Goal: Obtain resource: Download file/media

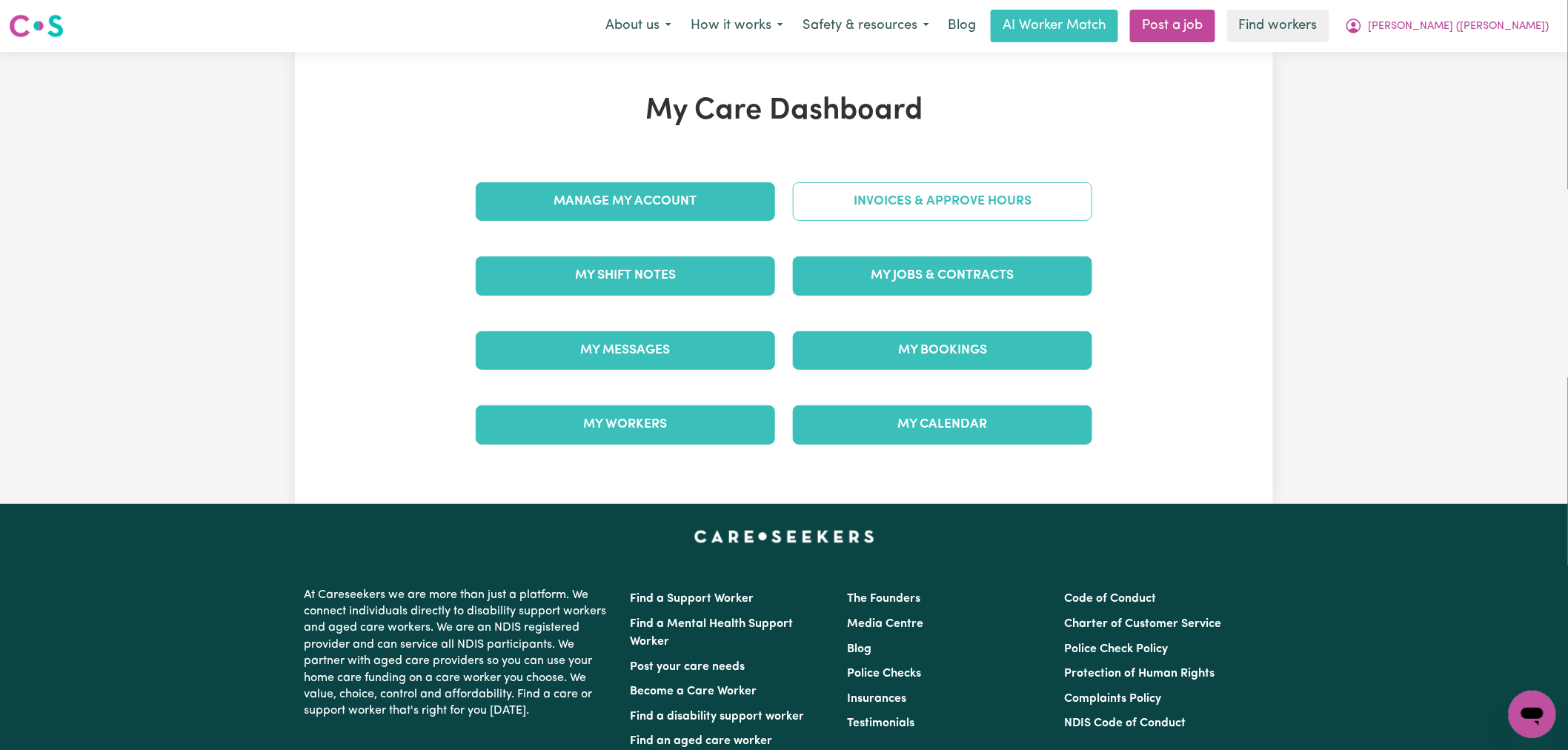
click at [943, 215] on link "Invoices & Approve Hours" at bounding box center [942, 202] width 299 height 38
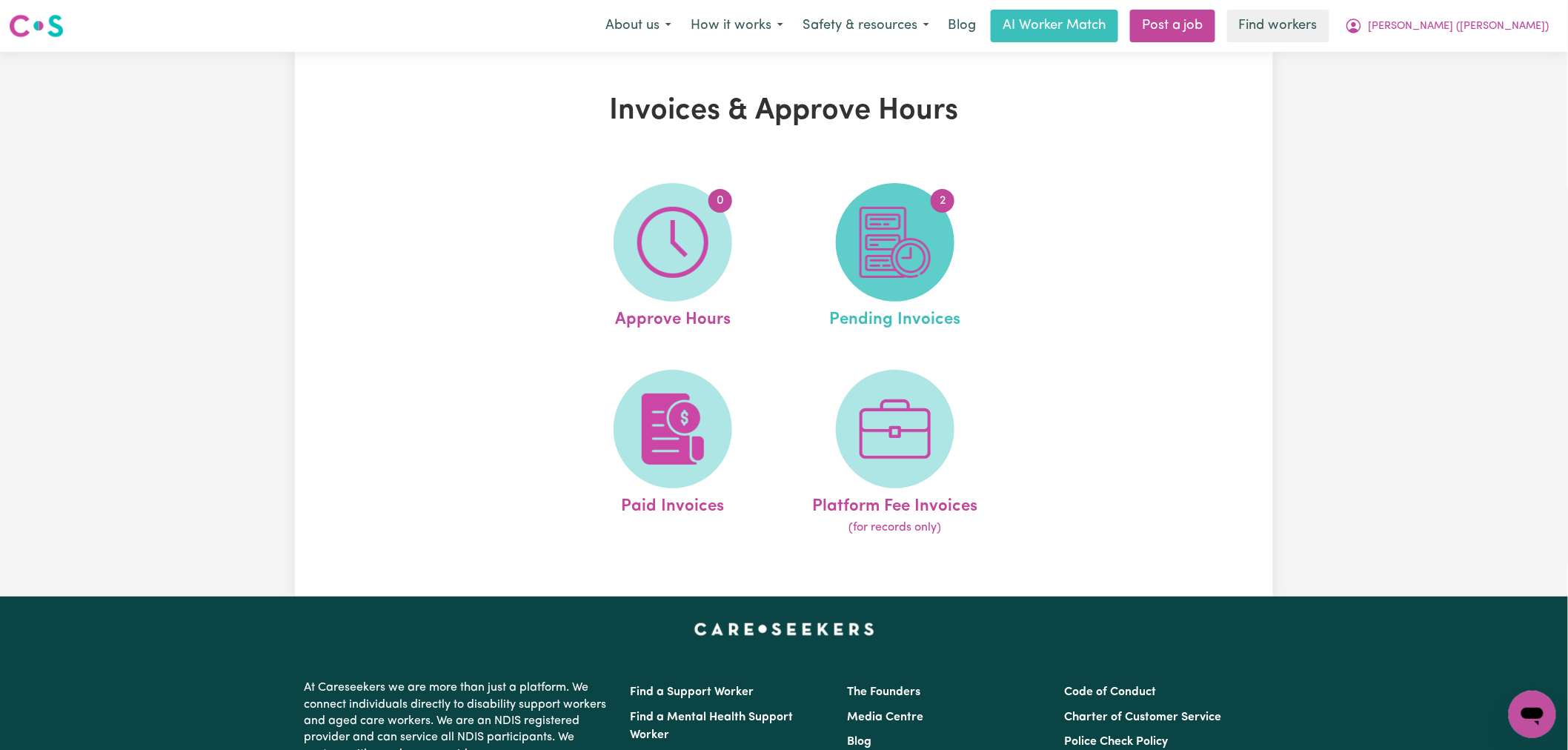
click at [865, 262] on img at bounding box center [896, 242] width 71 height 71
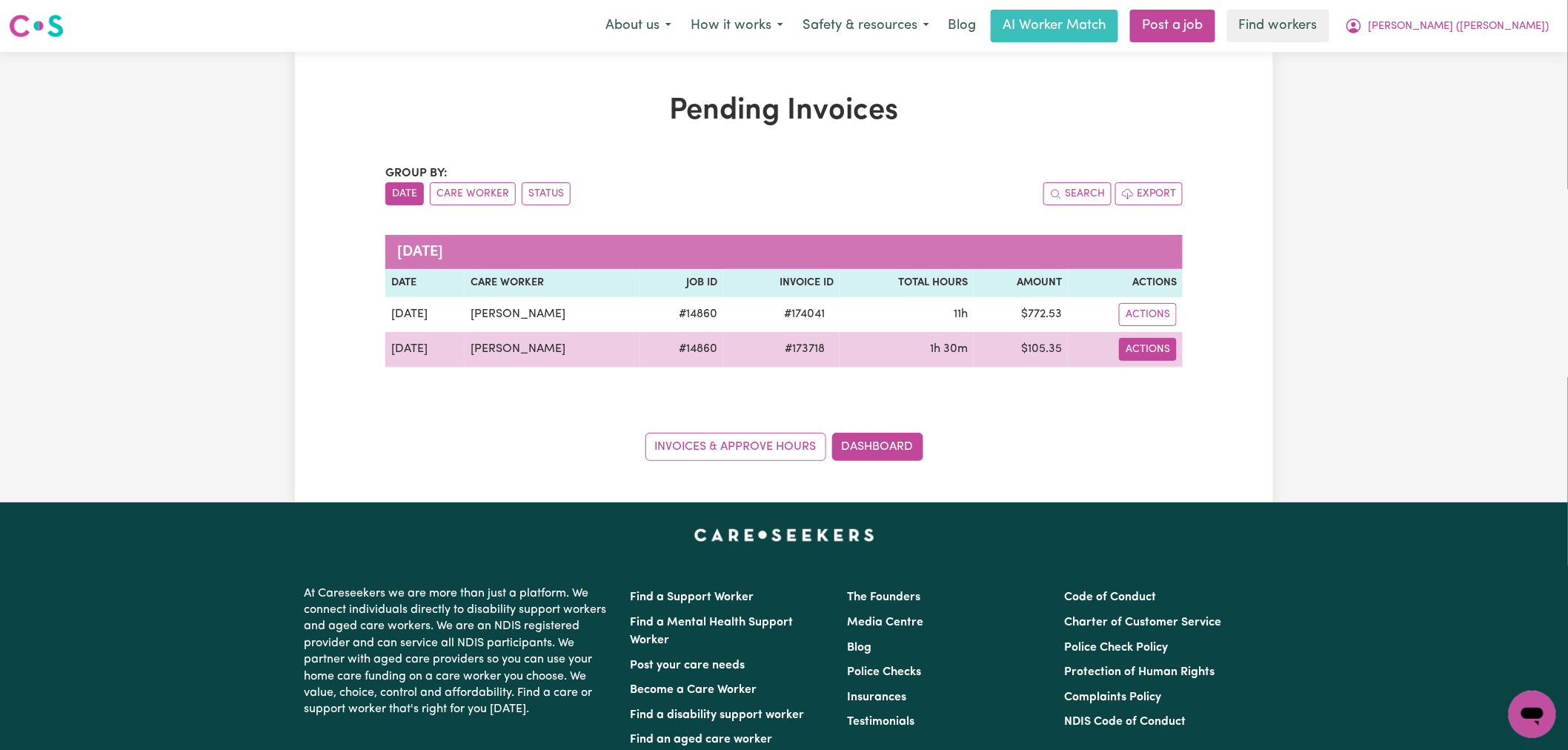
click at [1150, 356] on button "Actions" at bounding box center [1148, 349] width 58 height 23
click at [1169, 378] on link "Download Invoice" at bounding box center [1191, 384] width 136 height 30
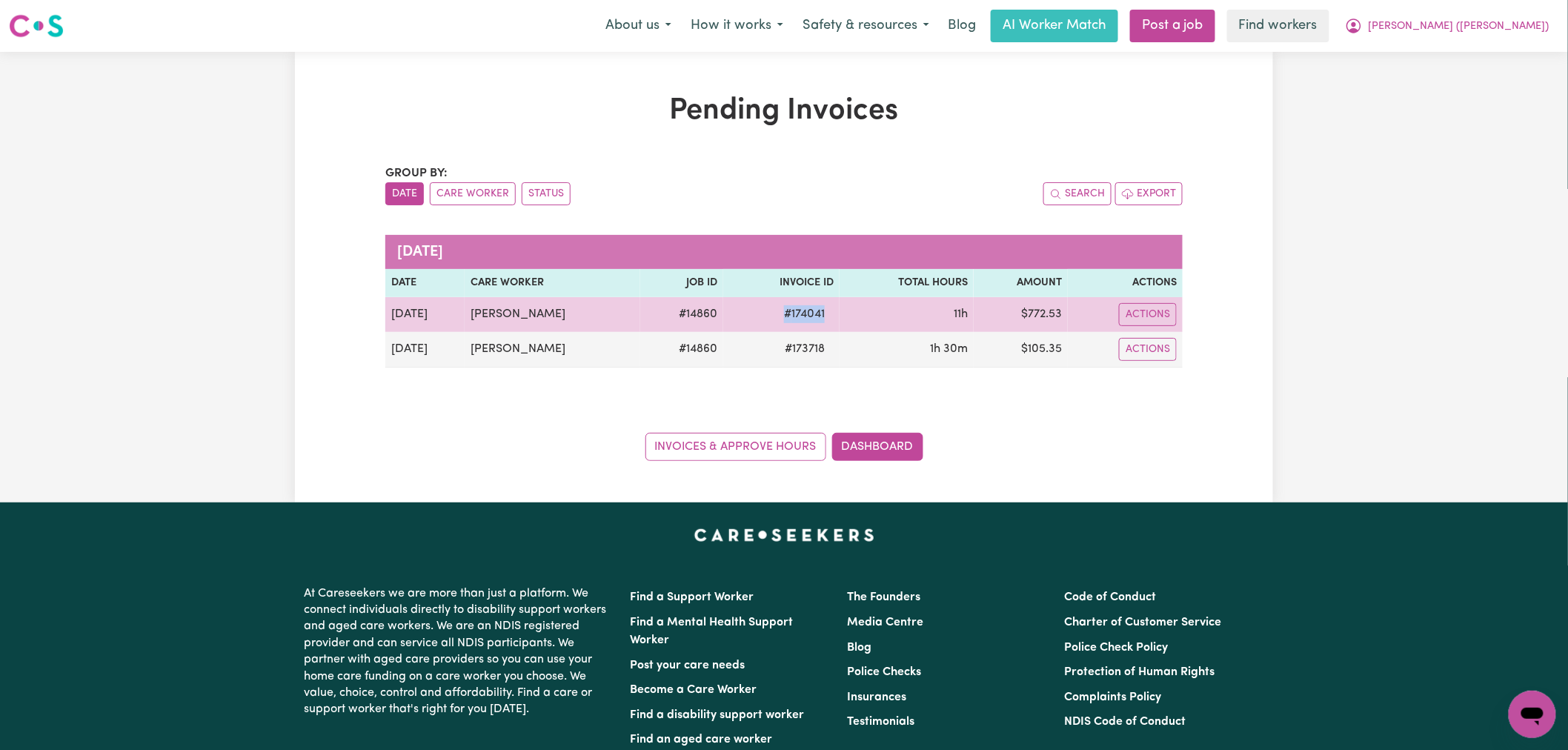
drag, startPoint x: 821, startPoint y: 306, endPoint x: 766, endPoint y: 306, distance: 55.0
click at [775, 306] on span "# 174041" at bounding box center [804, 314] width 59 height 18
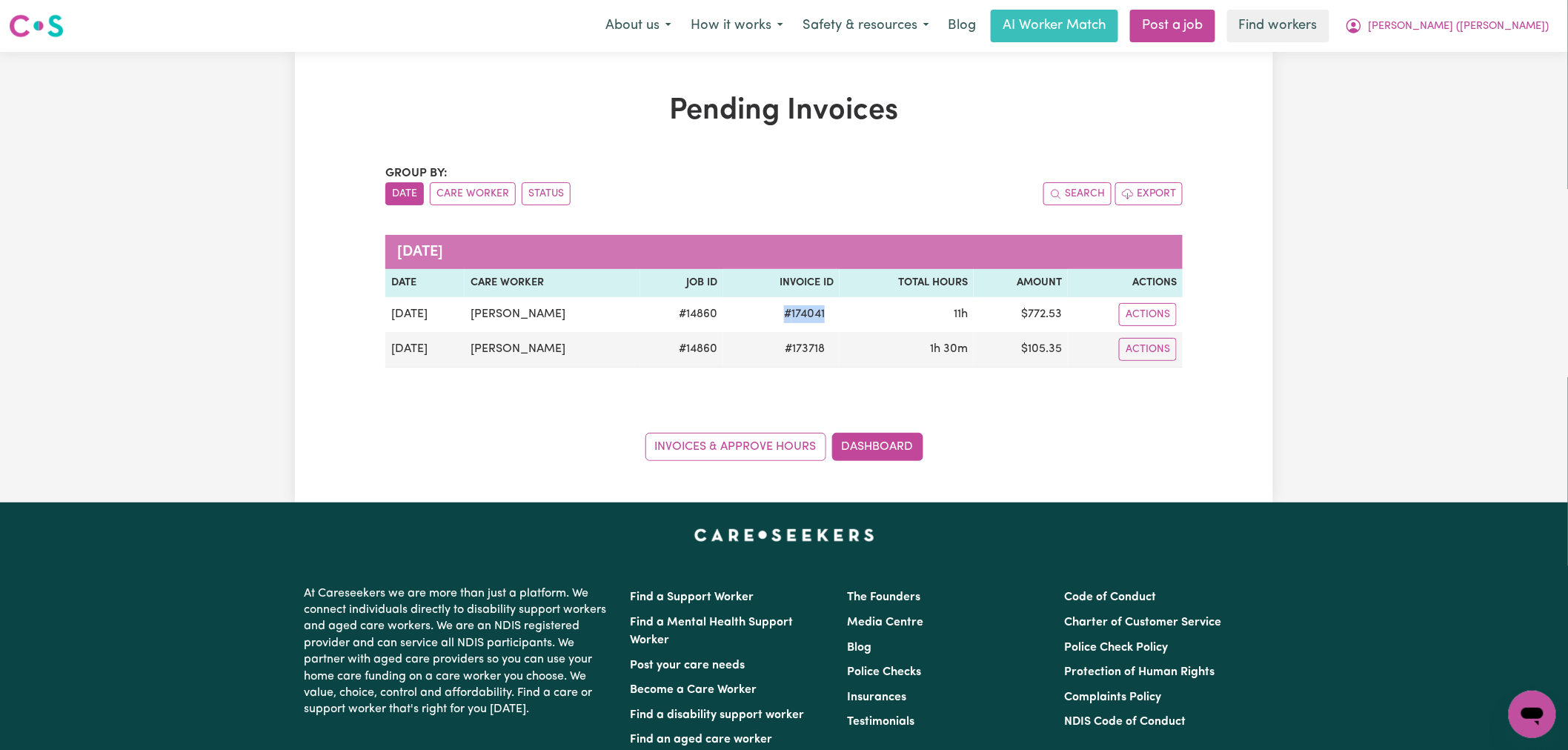
copy span "# 174041"
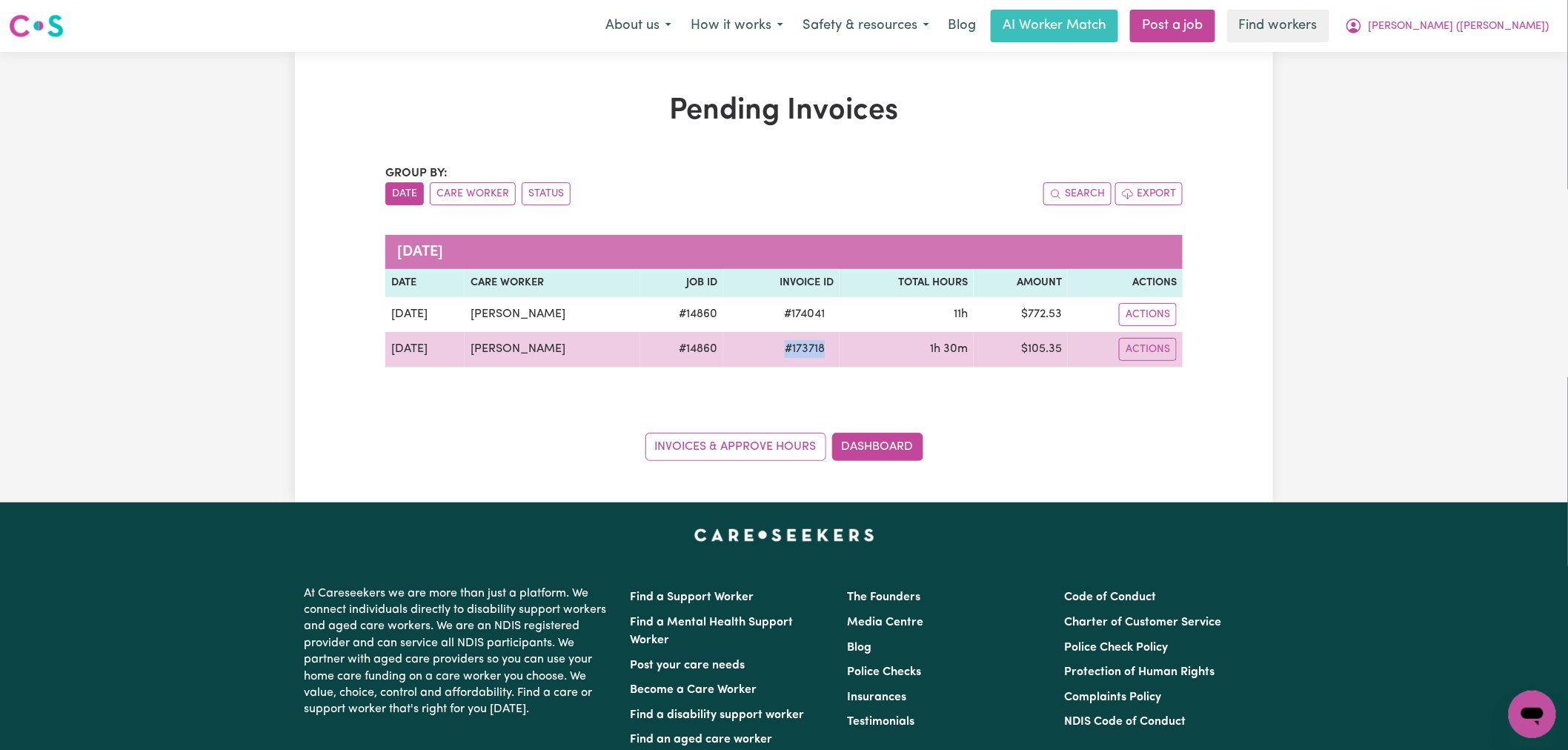
drag, startPoint x: 839, startPoint y: 346, endPoint x: 721, endPoint y: 346, distance: 118.0
click at [721, 346] on tr "[DATE] [PERSON_NAME] # 14860 # 173718 1h 30m $ 105.35 Actions Download Invoice …" at bounding box center [784, 350] width 797 height 36
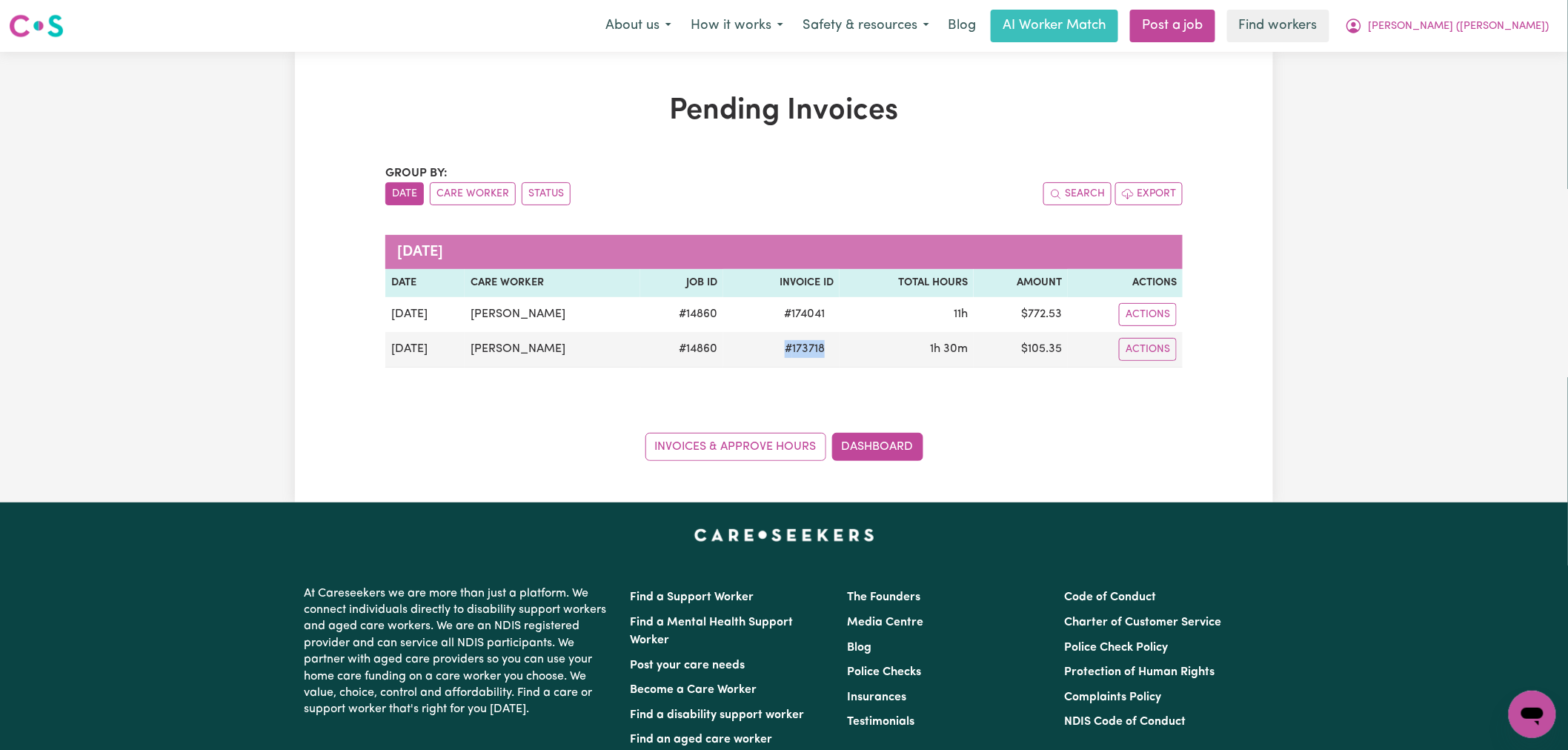
copy span "# 173718"
